Goal: Information Seeking & Learning: Learn about a topic

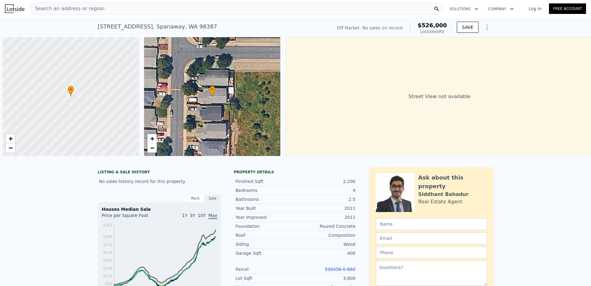
scroll to position [0, 2]
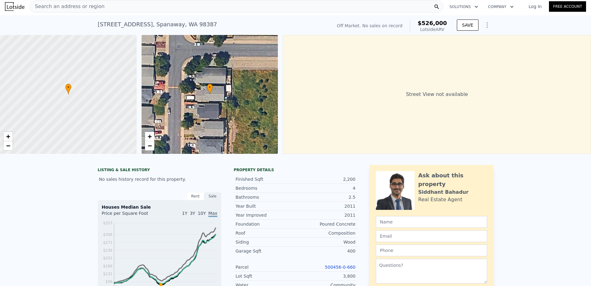
click at [117, 6] on div "Search an address or region" at bounding box center [237, 6] width 414 height 12
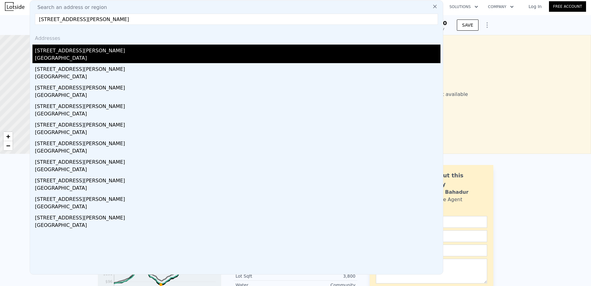
type input "[STREET_ADDRESS][PERSON_NAME]"
click at [96, 50] on div "[STREET_ADDRESS][PERSON_NAME]" at bounding box center [238, 50] width 406 height 10
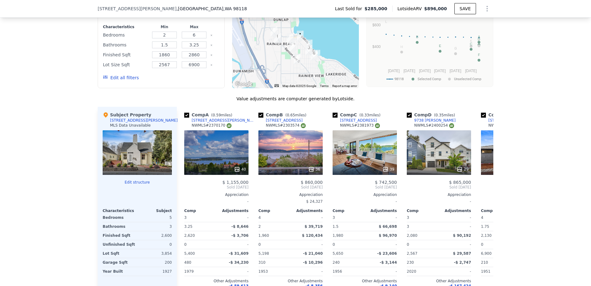
scroll to position [588, 0]
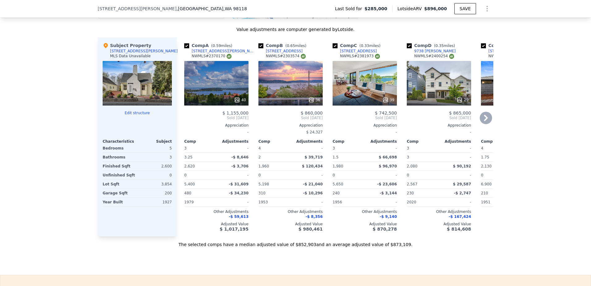
click at [234, 103] on icon at bounding box center [237, 100] width 6 height 6
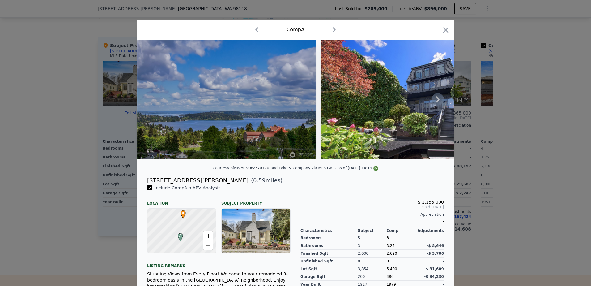
click at [434, 103] on icon at bounding box center [438, 99] width 12 height 12
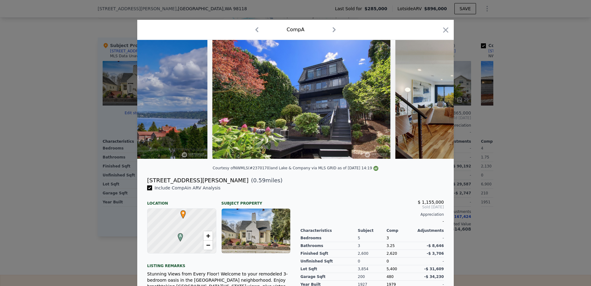
scroll to position [0, 148]
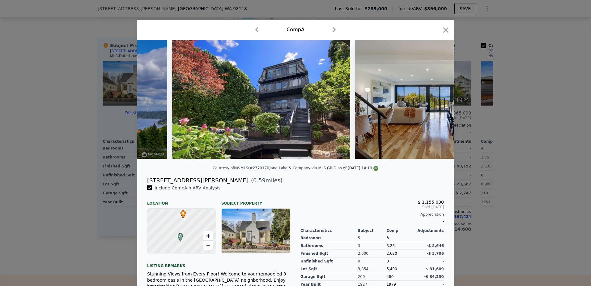
click at [434, 103] on div at bounding box center [295, 99] width 317 height 119
click at [442, 29] on icon "button" at bounding box center [446, 30] width 9 height 9
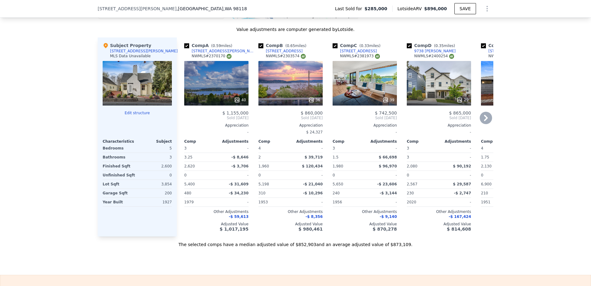
click at [486, 123] on icon at bounding box center [486, 118] width 12 height 12
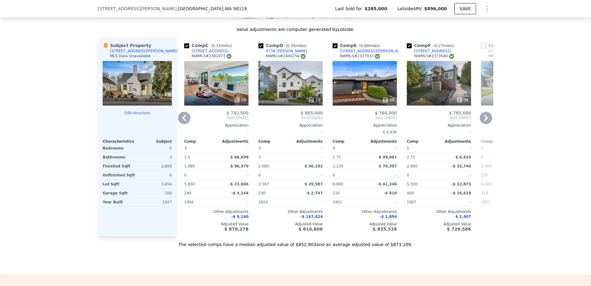
click at [486, 123] on icon at bounding box center [486, 118] width 12 height 12
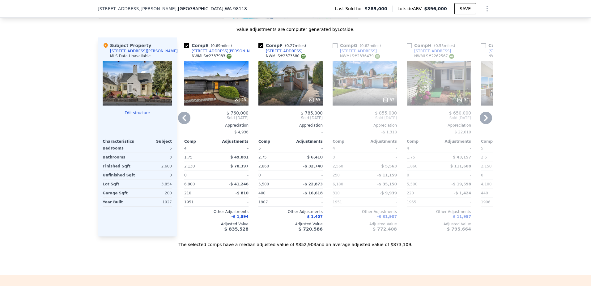
click at [486, 123] on icon at bounding box center [486, 118] width 12 height 12
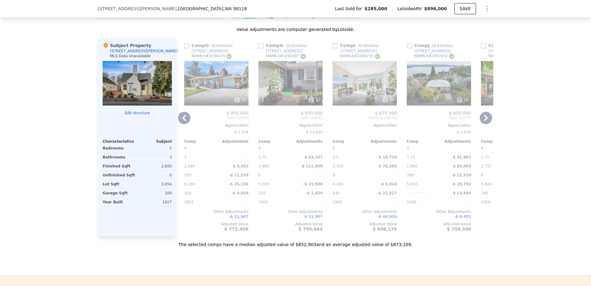
click at [486, 123] on icon at bounding box center [486, 118] width 12 height 12
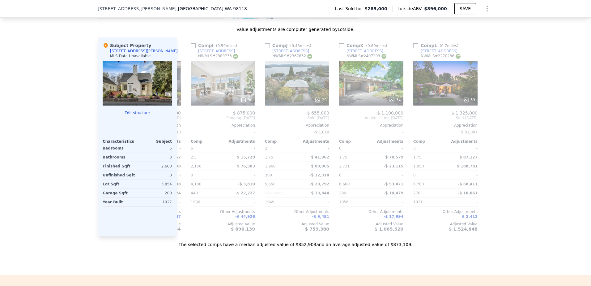
scroll to position [0, 589]
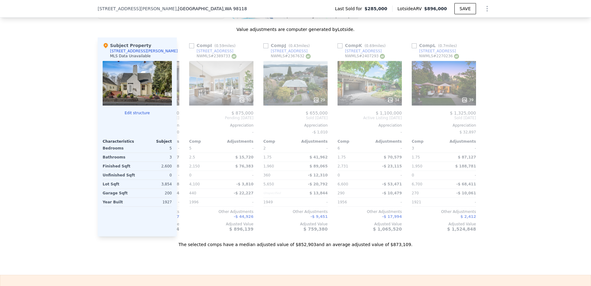
click at [486, 123] on div at bounding box center [489, 136] width 10 height 199
click at [179, 122] on icon at bounding box center [184, 118] width 12 height 12
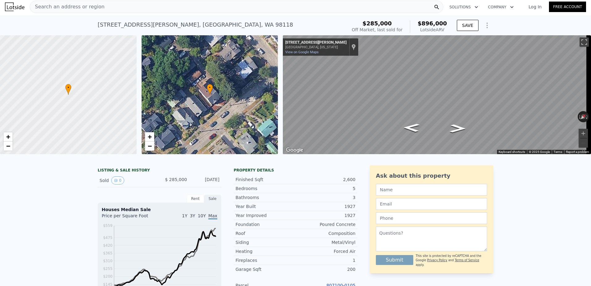
scroll to position [0, 0]
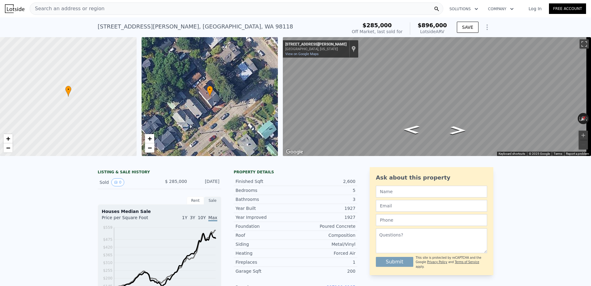
click at [98, 7] on div "Search an address or region" at bounding box center [237, 8] width 414 height 12
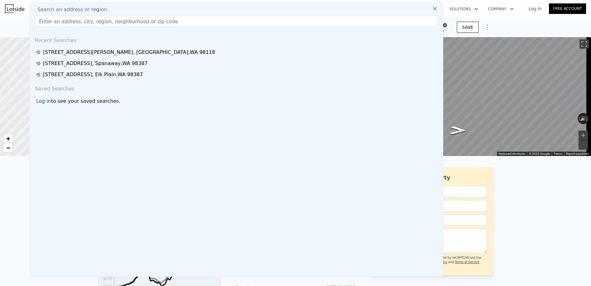
drag, startPoint x: 98, startPoint y: 7, endPoint x: 80, endPoint y: 21, distance: 22.3
drag, startPoint x: 80, startPoint y: 21, endPoint x: 70, endPoint y: 22, distance: 10.3
click at [70, 22] on input "text" at bounding box center [236, 21] width 403 height 11
paste input "[STREET_ADDRESS]"
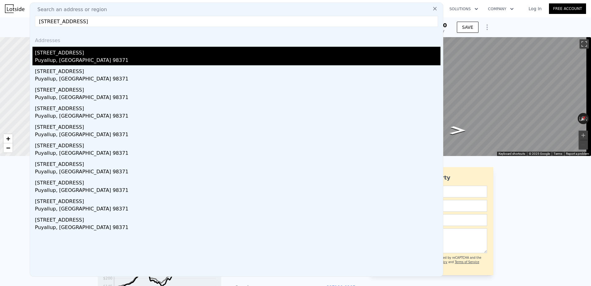
type input "[STREET_ADDRESS]"
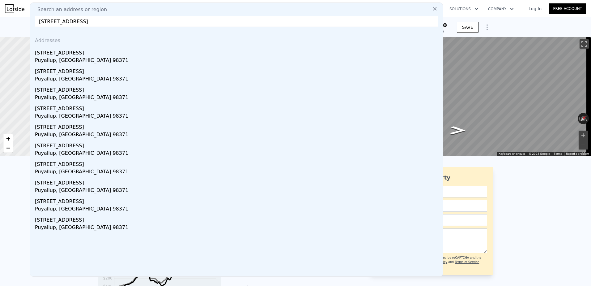
click at [87, 59] on div "Puyallup, [GEOGRAPHIC_DATA] 98371" at bounding box center [238, 61] width 406 height 9
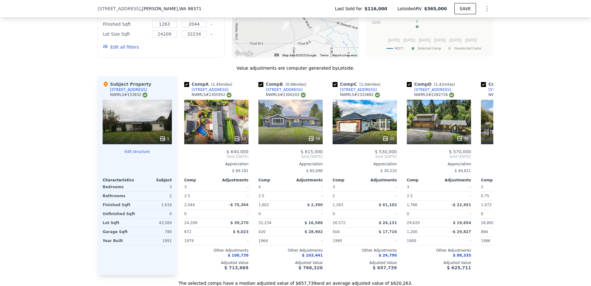
scroll to position [555, 0]
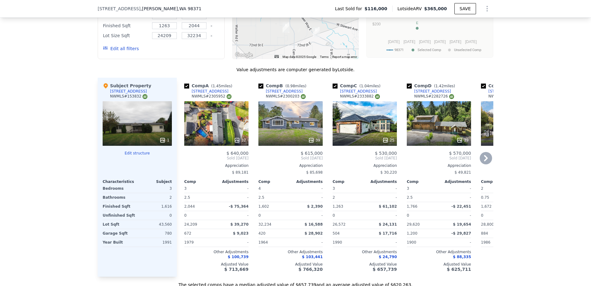
click at [234, 143] on icon at bounding box center [237, 140] width 6 height 6
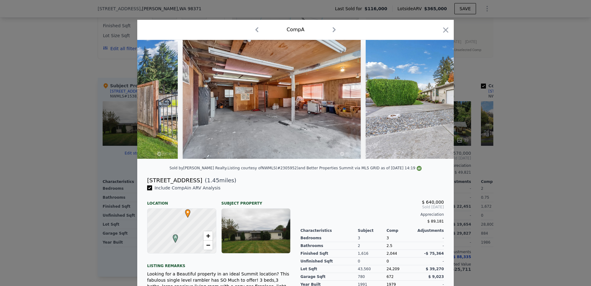
scroll to position [0, 5534]
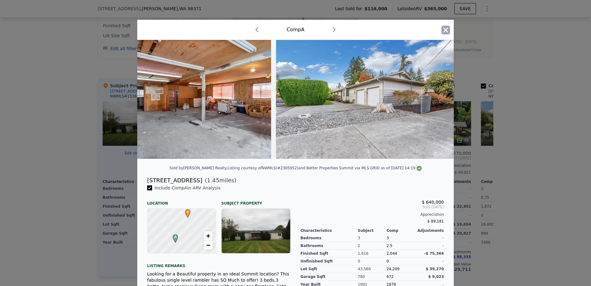
click at [447, 31] on icon "button" at bounding box center [446, 30] width 9 height 9
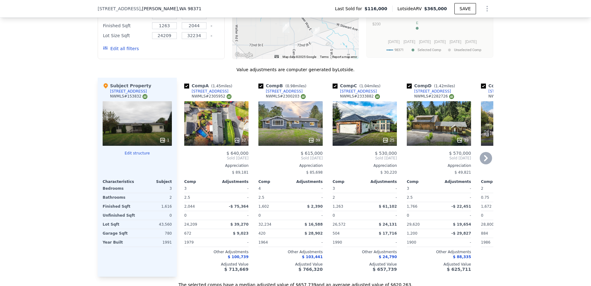
click at [311, 143] on icon at bounding box center [311, 140] width 6 height 6
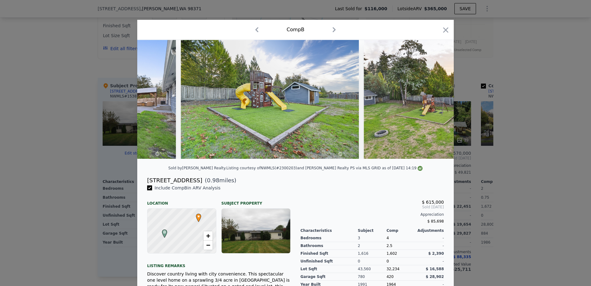
scroll to position [0, 5152]
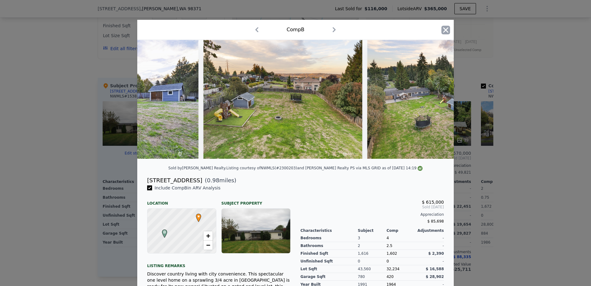
click at [448, 28] on icon "button" at bounding box center [446, 30] width 9 height 9
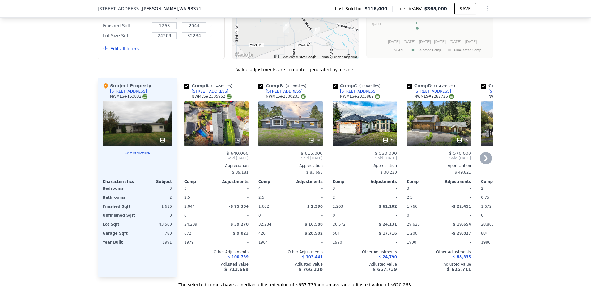
click at [484, 163] on icon at bounding box center [486, 158] width 12 height 12
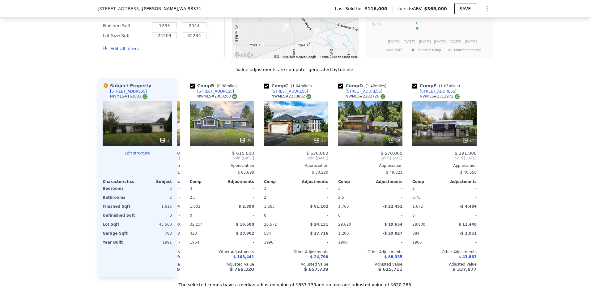
scroll to position [0, 69]
click at [182, 163] on icon at bounding box center [184, 158] width 12 height 12
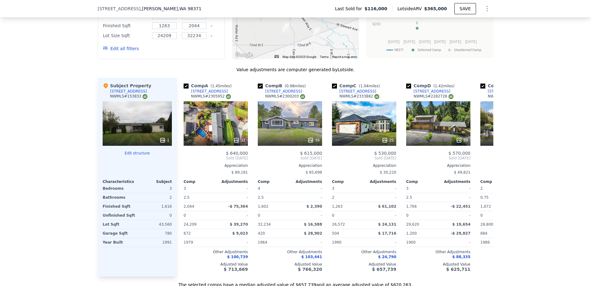
scroll to position [0, 0]
click at [161, 143] on icon at bounding box center [163, 140] width 6 height 6
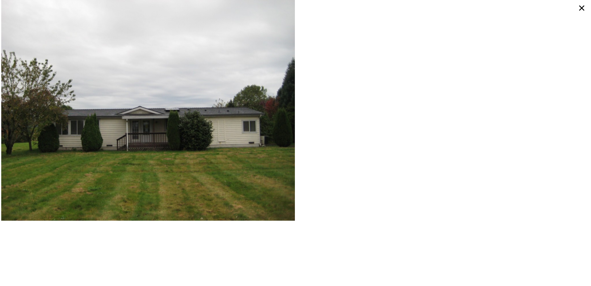
click at [584, 11] on icon at bounding box center [582, 7] width 11 height 11
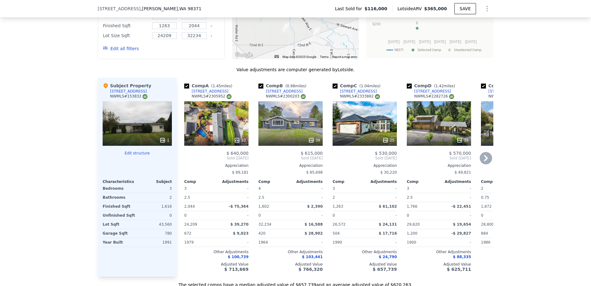
click at [334, 88] on input "checkbox" at bounding box center [335, 86] width 5 height 5
checkbox input "false"
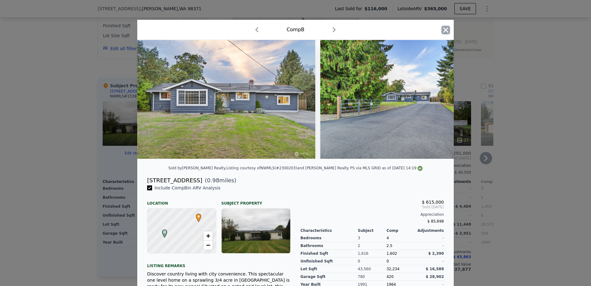
click at [444, 31] on icon "button" at bounding box center [446, 29] width 5 height 5
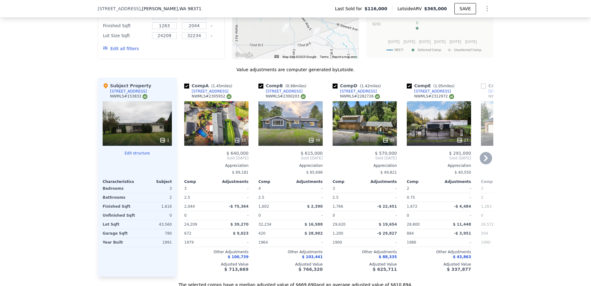
click at [334, 88] on input "checkbox" at bounding box center [335, 86] width 5 height 5
checkbox input "false"
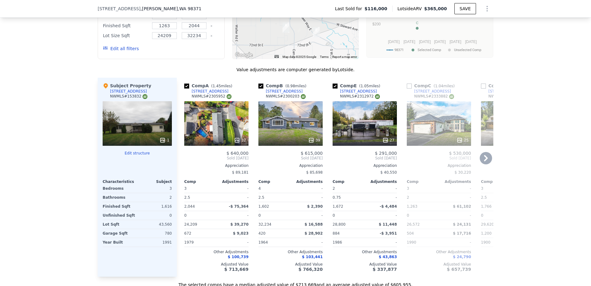
click at [334, 88] on input "checkbox" at bounding box center [335, 86] width 5 height 5
checkbox input "false"
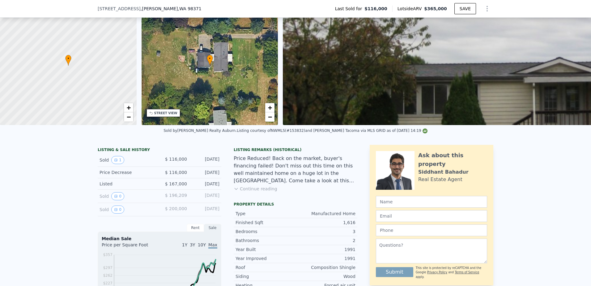
scroll to position [60, 0]
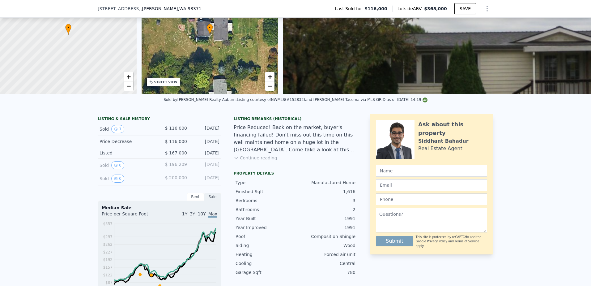
click at [246, 161] on button "Continue reading" at bounding box center [256, 158] width 44 height 6
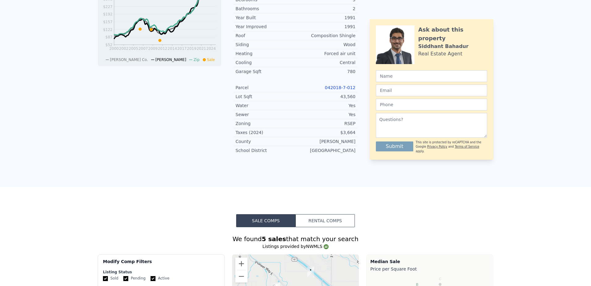
scroll to position [0, 0]
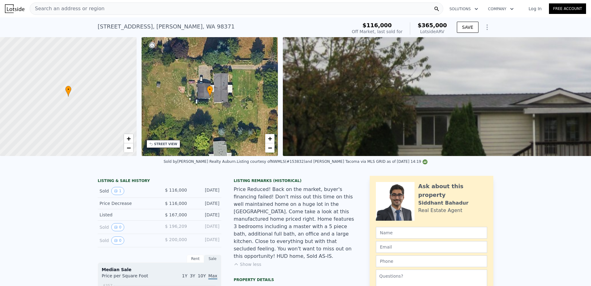
click at [84, 9] on span "Search an address or region" at bounding box center [67, 8] width 75 height 7
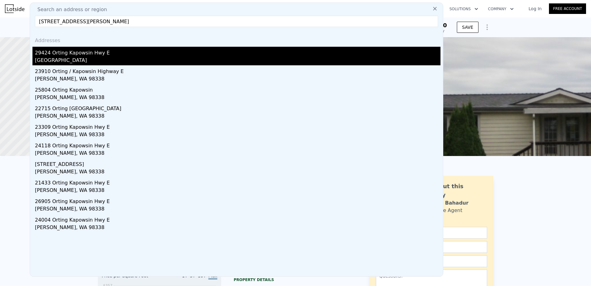
type input "[STREET_ADDRESS][PERSON_NAME]"
click at [113, 59] on div "[GEOGRAPHIC_DATA]" at bounding box center [238, 61] width 406 height 9
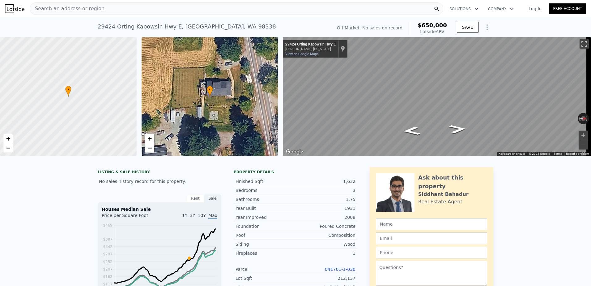
click at [127, 9] on div "Search an address or region" at bounding box center [237, 8] width 414 height 12
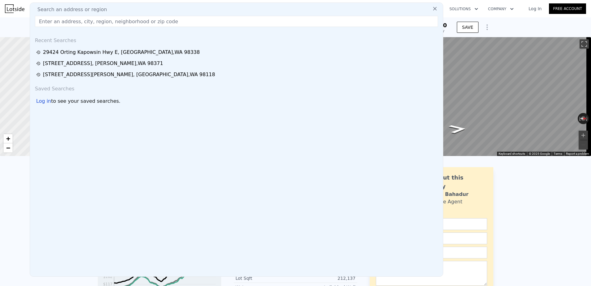
click at [523, 24] on div "[STREET_ADDRESS] No sales on record (~ARV $650k ) Off Market. No sales on recor…" at bounding box center [295, 27] width 591 height 20
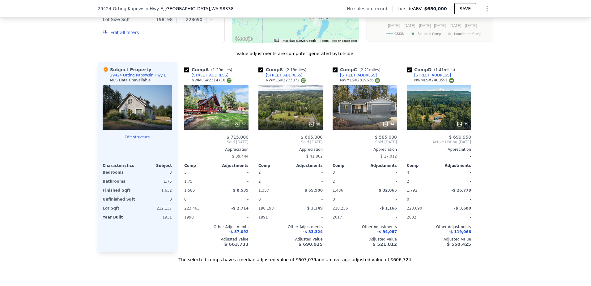
scroll to position [493, 0]
click at [259, 72] on input "checkbox" at bounding box center [261, 69] width 5 height 5
checkbox input "false"
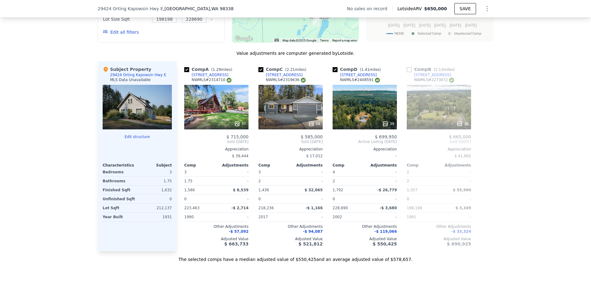
click at [259, 72] on input "checkbox" at bounding box center [261, 69] width 5 height 5
checkbox input "false"
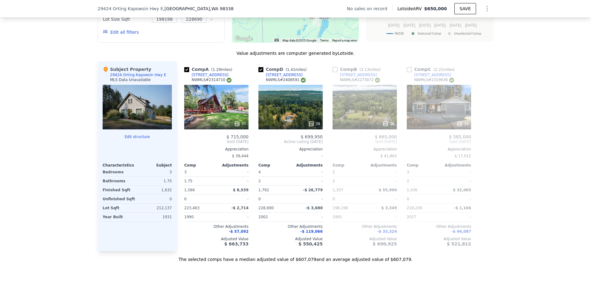
click at [407, 72] on input "checkbox" at bounding box center [409, 69] width 5 height 5
checkbox input "true"
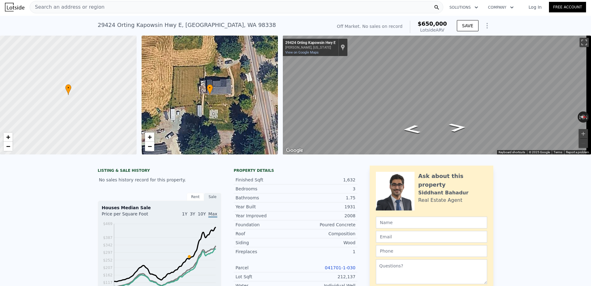
scroll to position [0, 0]
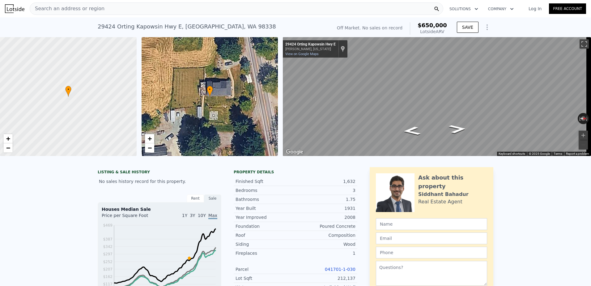
click at [157, 7] on div "Search an address or region" at bounding box center [237, 8] width 414 height 12
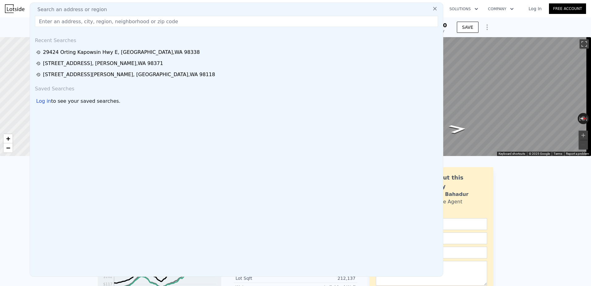
checkbox input "true"
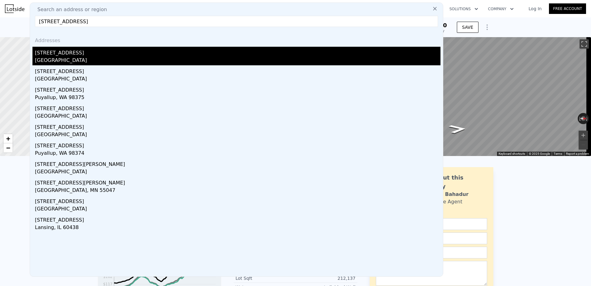
type input "[STREET_ADDRESS]"
click at [97, 54] on div "[STREET_ADDRESS]" at bounding box center [238, 52] width 406 height 10
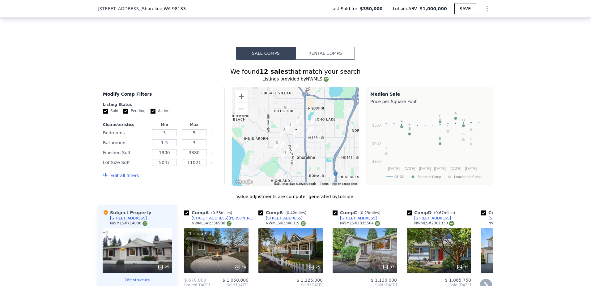
scroll to position [647, 0]
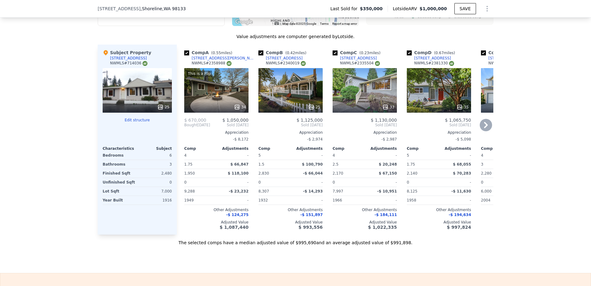
click at [484, 127] on icon at bounding box center [486, 125] width 12 height 12
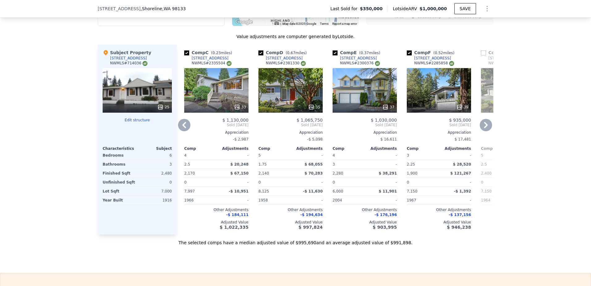
click at [487, 128] on icon at bounding box center [486, 125] width 12 height 12
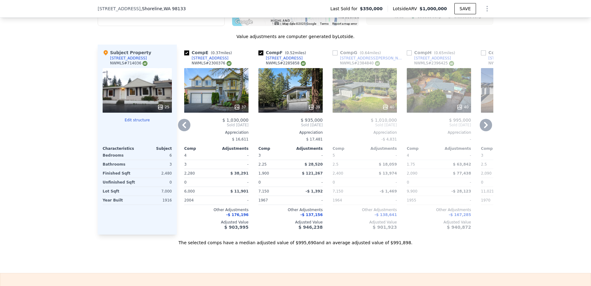
click at [487, 128] on icon at bounding box center [486, 125] width 12 height 12
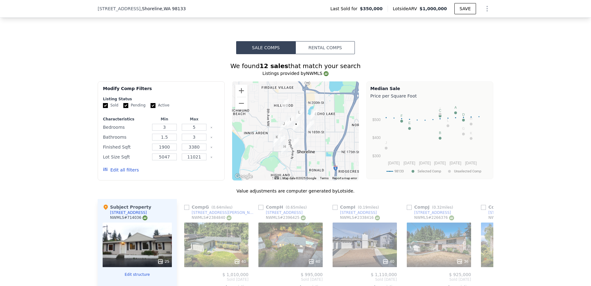
scroll to position [493, 0]
drag, startPoint x: 198, startPoint y: 152, endPoint x: 180, endPoint y: 152, distance: 18.2
click at [182, 151] on input "3380" at bounding box center [194, 147] width 24 height 7
type input "2728"
drag, startPoint x: 168, startPoint y: 152, endPoint x: 155, endPoint y: 154, distance: 12.6
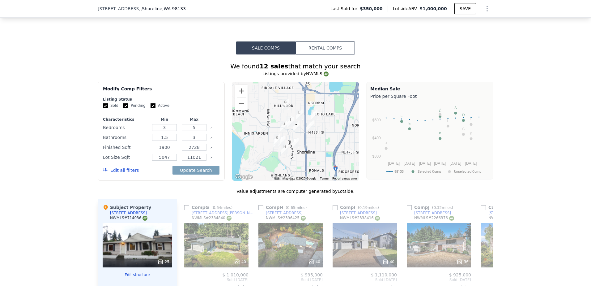
click at [155, 151] on input "1900" at bounding box center [164, 147] width 24 height 7
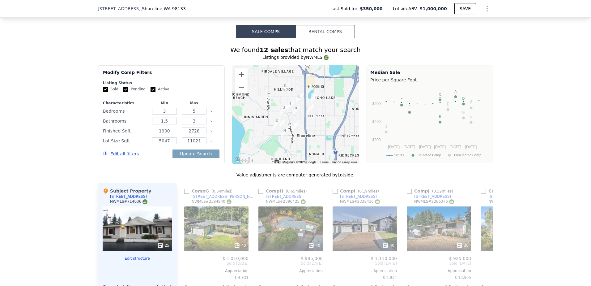
scroll to position [555, 0]
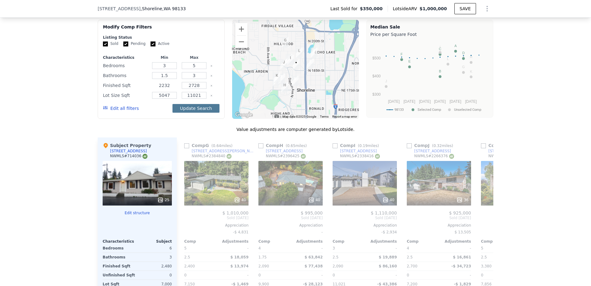
type input "2232"
click at [185, 113] on button "Update Search" at bounding box center [196, 108] width 47 height 9
checkbox input "false"
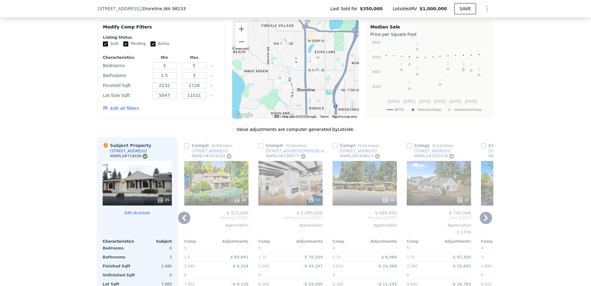
scroll to position [586, 0]
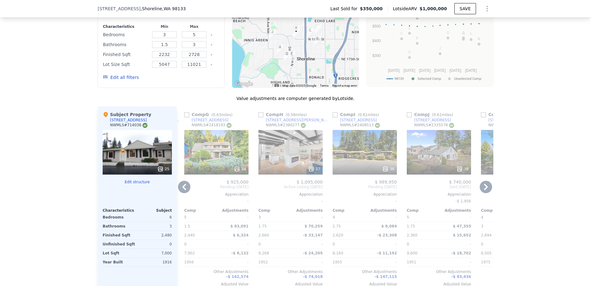
click at [308, 172] on icon at bounding box center [311, 169] width 6 height 6
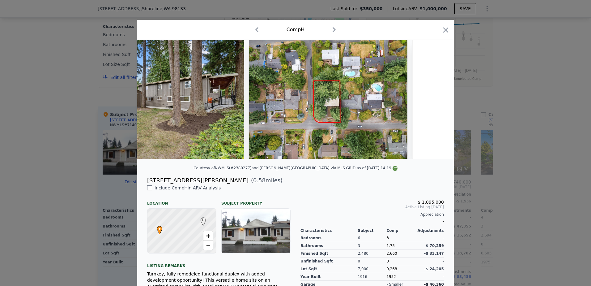
scroll to position [0, 6410]
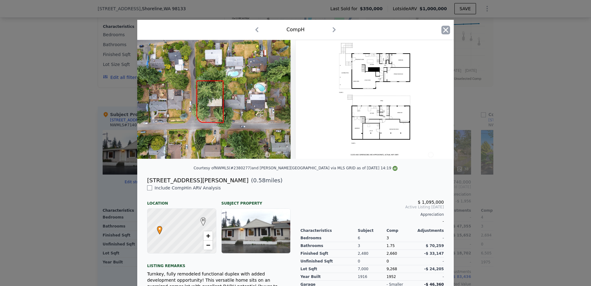
click at [447, 31] on icon "button" at bounding box center [446, 30] width 9 height 9
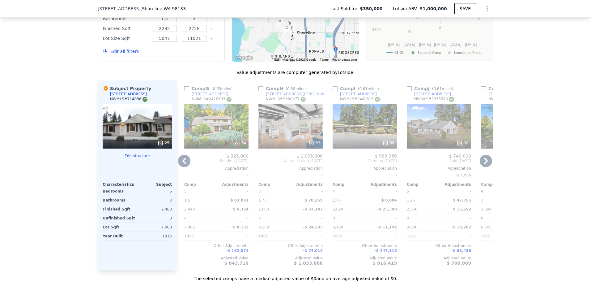
scroll to position [616, 0]
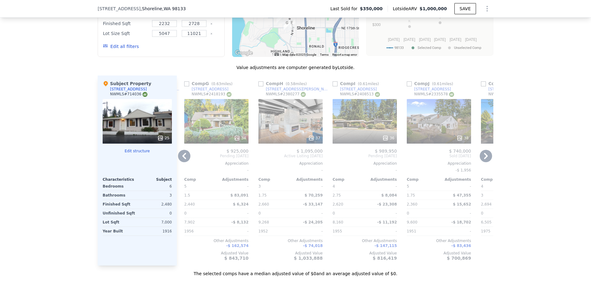
click at [259, 86] on input "checkbox" at bounding box center [261, 83] width 5 height 5
checkbox input "true"
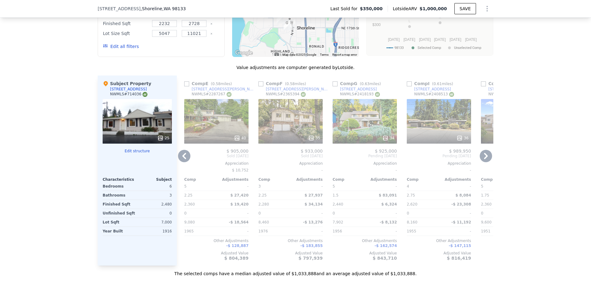
click at [182, 159] on icon at bounding box center [184, 156] width 4 height 6
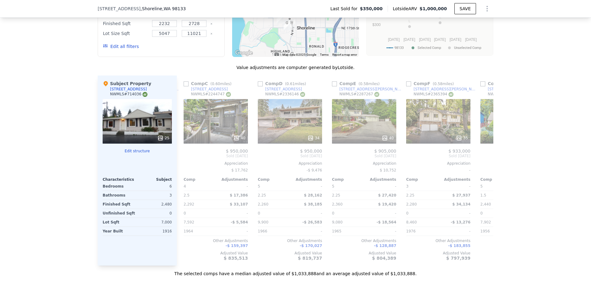
scroll to position [0, 297]
click at [486, 158] on icon at bounding box center [486, 156] width 12 height 12
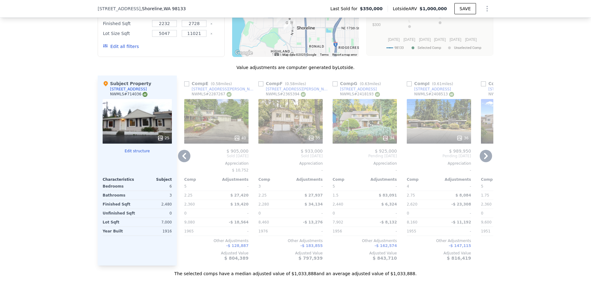
click at [484, 159] on icon at bounding box center [486, 156] width 4 height 6
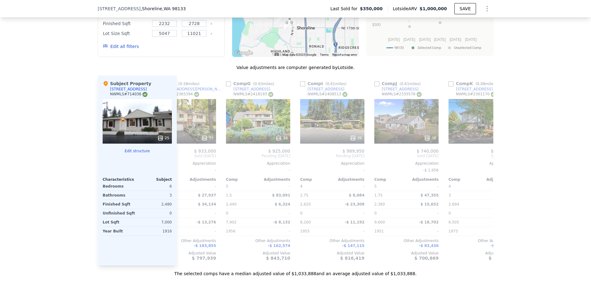
scroll to position [0, 589]
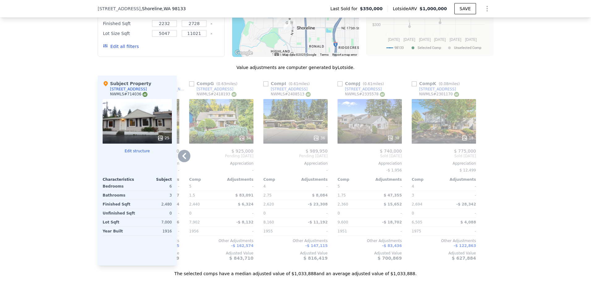
click at [484, 160] on div at bounding box center [489, 170] width 10 height 190
click at [182, 159] on icon at bounding box center [184, 156] width 4 height 6
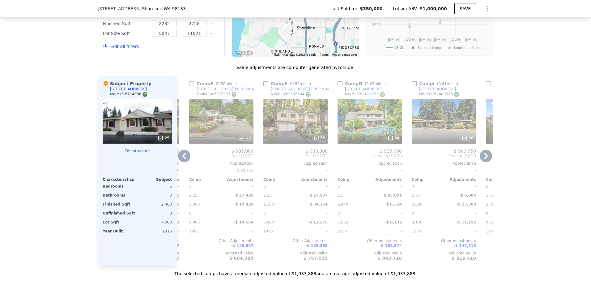
click at [179, 160] on icon at bounding box center [184, 156] width 12 height 12
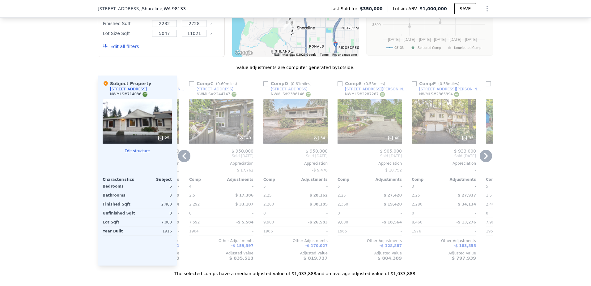
click at [179, 160] on icon at bounding box center [184, 156] width 12 height 12
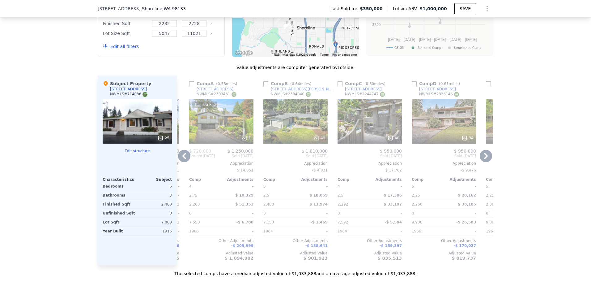
click at [179, 160] on icon at bounding box center [184, 156] width 12 height 12
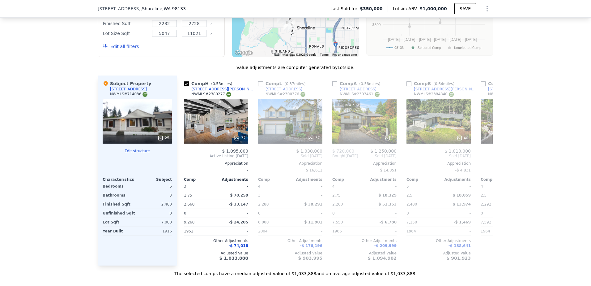
scroll to position [0, 0]
click at [407, 86] on input "checkbox" at bounding box center [409, 83] width 5 height 5
checkbox input "true"
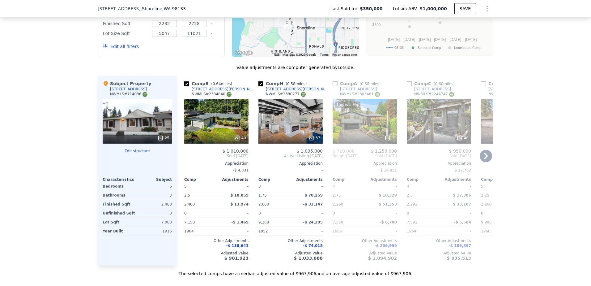
click at [483, 160] on icon at bounding box center [486, 156] width 12 height 12
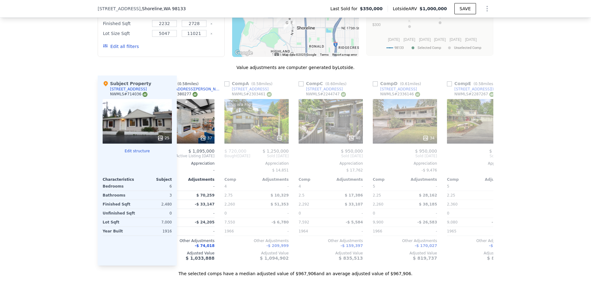
scroll to position [0, 148]
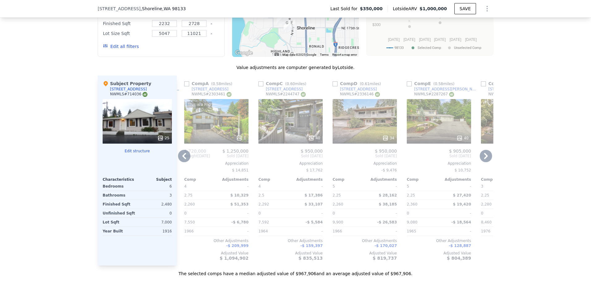
click at [483, 160] on icon at bounding box center [486, 156] width 12 height 12
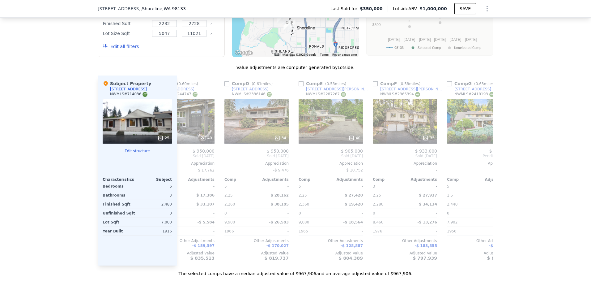
scroll to position [0, 297]
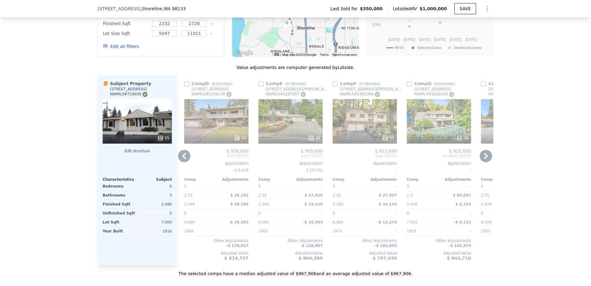
click at [483, 160] on icon at bounding box center [486, 156] width 12 height 12
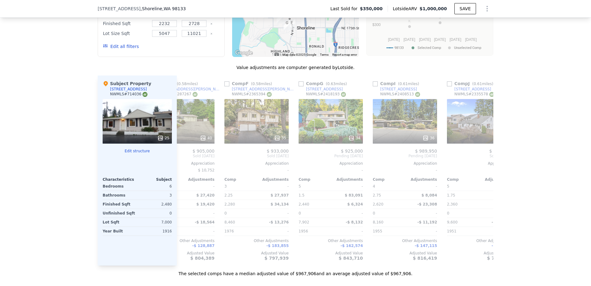
scroll to position [0, 445]
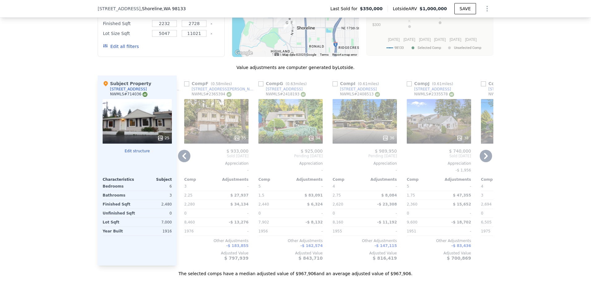
click at [333, 86] on input "checkbox" at bounding box center [335, 83] width 5 height 5
checkbox input "true"
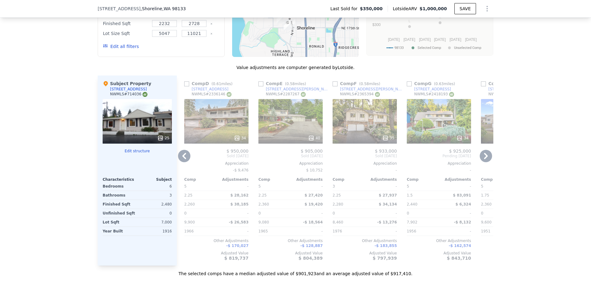
click at [483, 160] on icon at bounding box center [486, 156] width 12 height 12
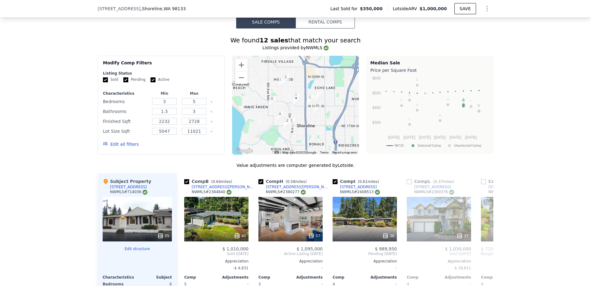
scroll to position [431, 0]
